Goal: Find specific page/section: Find specific page/section

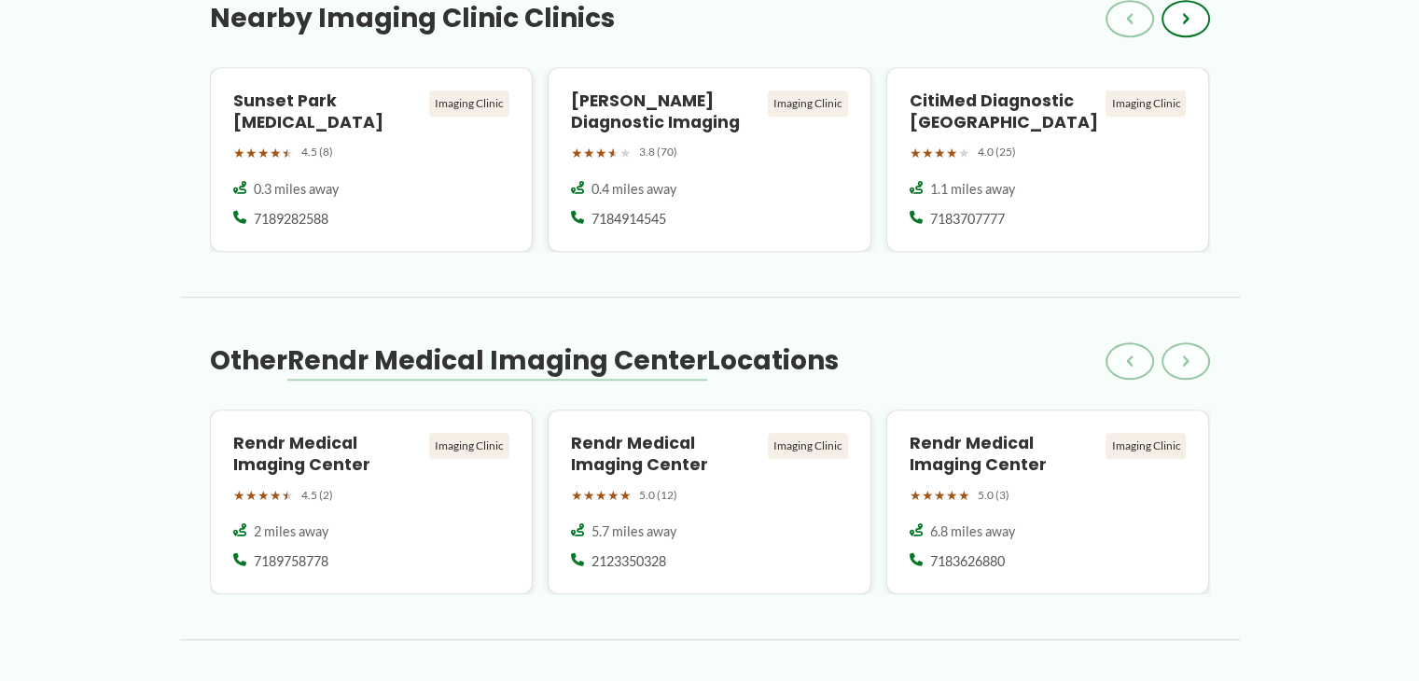
scroll to position [1773, 0]
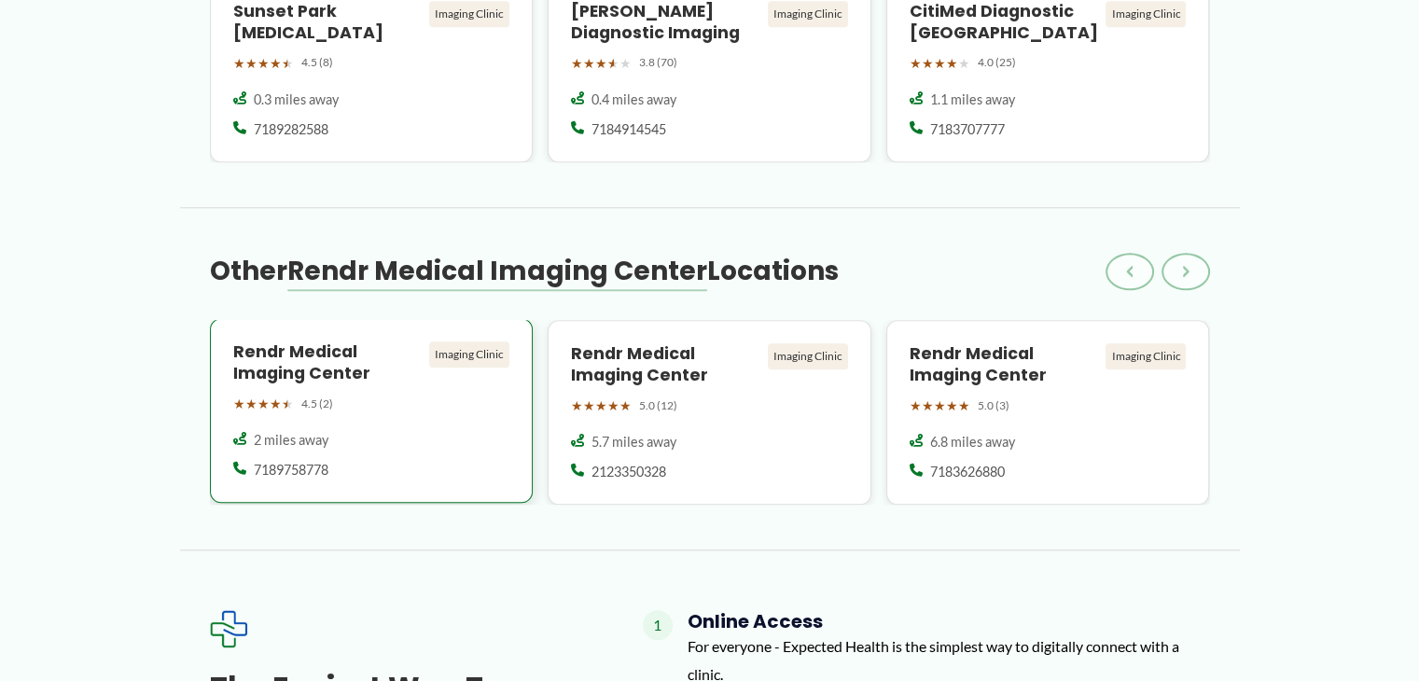
click at [347, 369] on h4 "Rendr Medical Imaging Center" at bounding box center [327, 362] width 189 height 43
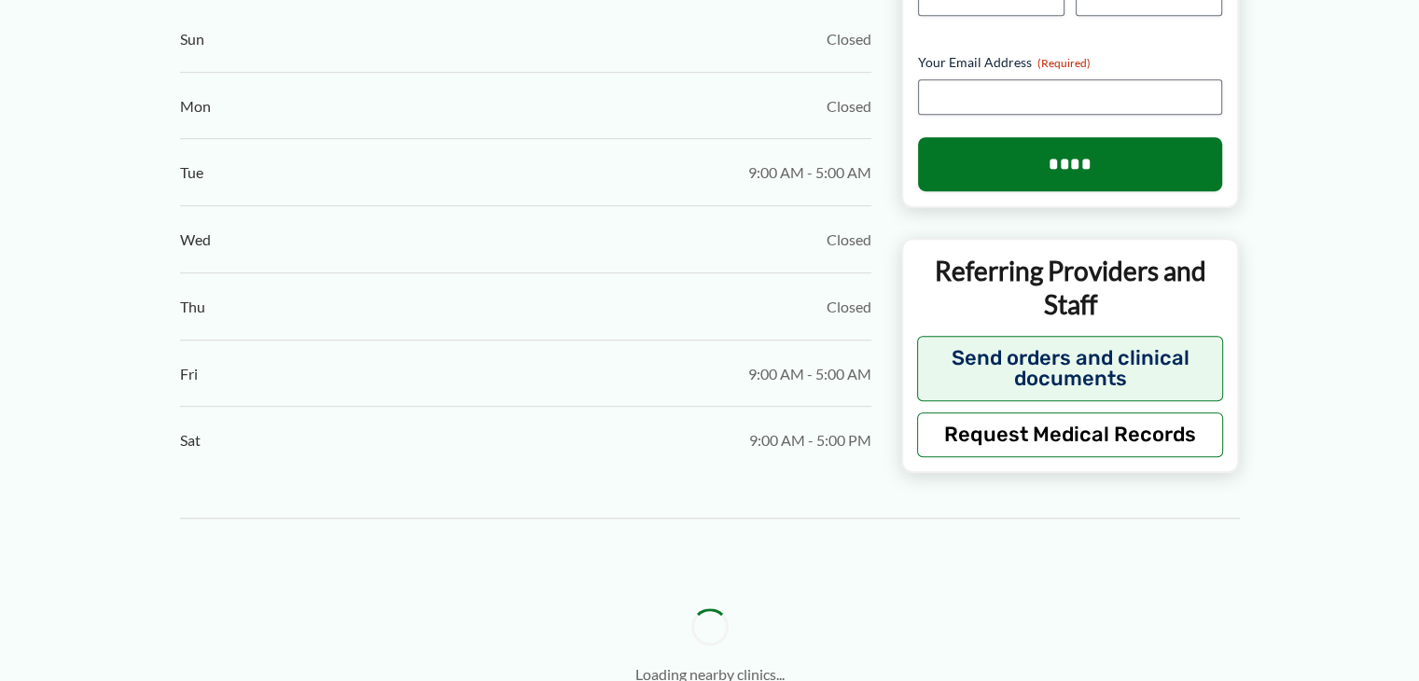
scroll to position [1586, 0]
